Goal: Transaction & Acquisition: Download file/media

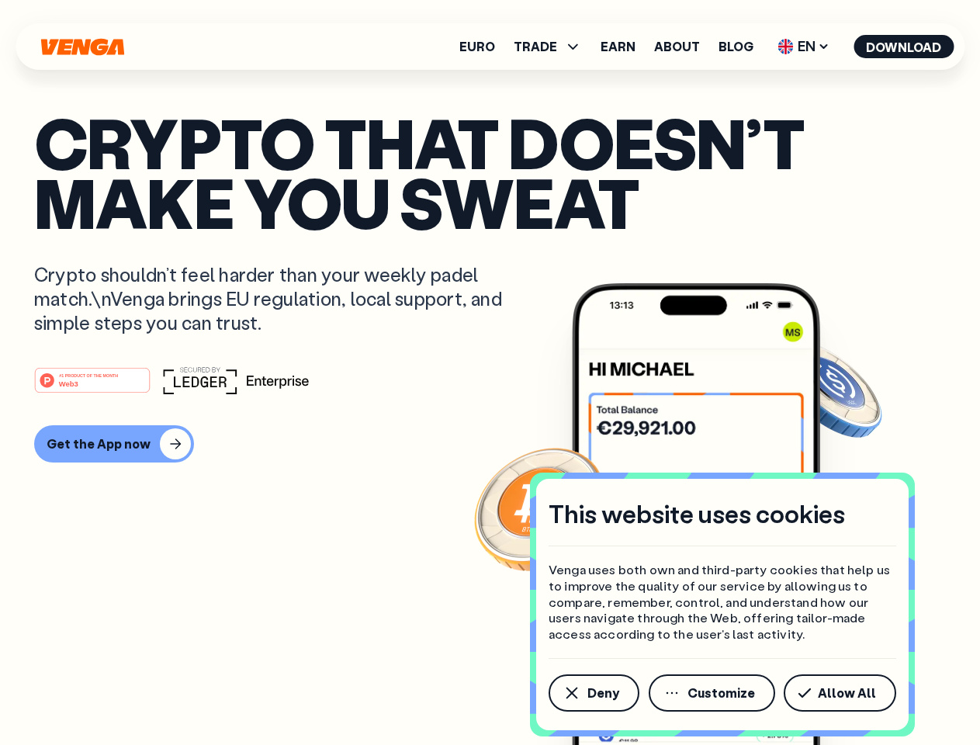
click at [490, 373] on div "#1 PRODUCT OF THE MONTH Web3" at bounding box center [490, 380] width 912 height 28
click at [593, 693] on span "Deny" at bounding box center [604, 693] width 32 height 12
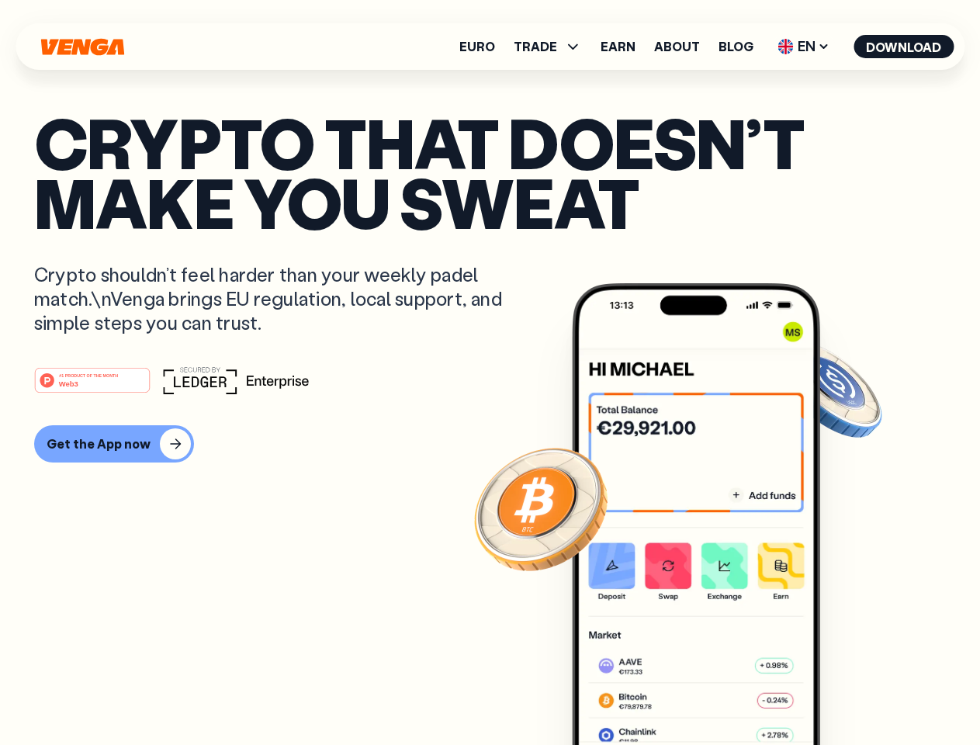
click at [713, 693] on img at bounding box center [696, 543] width 248 height 520
click at [843, 693] on article "Crypto that doesn’t make you sweat Crypto shouldn’t feel harder than your weekl…" at bounding box center [490, 404] width 912 height 582
click at [553, 47] on span "TRADE" at bounding box center [535, 46] width 43 height 12
click at [804, 47] on span "EN" at bounding box center [803, 46] width 63 height 25
click at [904, 47] on button "Download" at bounding box center [904, 46] width 100 height 23
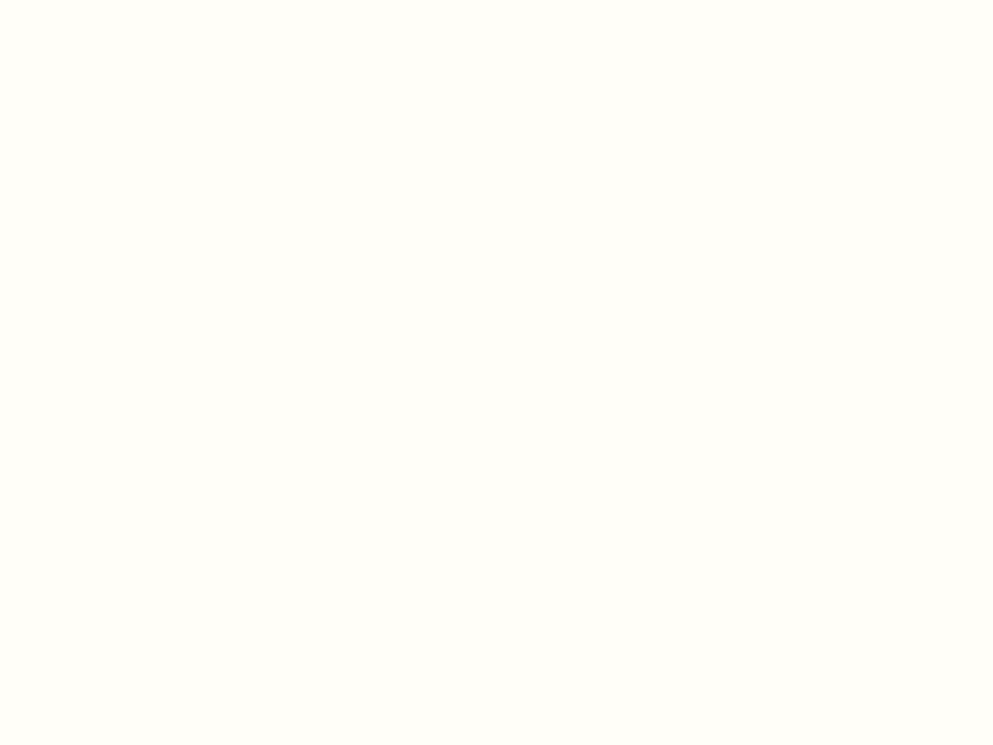
click at [490, 0] on html "This website uses cookies Venga uses both own and third-party cookies that help…" at bounding box center [496, 0] width 993 height 0
click at [112, 0] on html "This website uses cookies Venga uses both own and third-party cookies that help…" at bounding box center [496, 0] width 993 height 0
click at [95, 0] on html "This website uses cookies Venga uses both own and third-party cookies that help…" at bounding box center [496, 0] width 993 height 0
